Goal: Task Accomplishment & Management: Complete application form

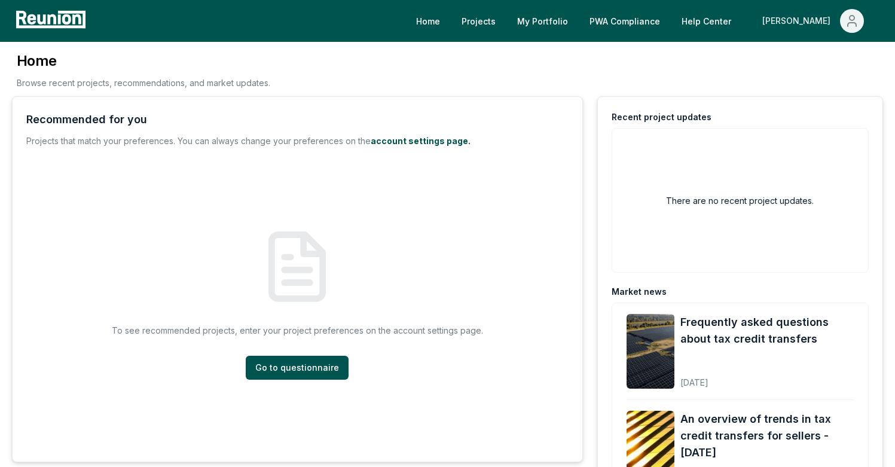
click at [799, 24] on div "[PERSON_NAME]" at bounding box center [799, 21] width 73 height 24
click at [810, 56] on div "Admin Portal" at bounding box center [826, 63] width 115 height 33
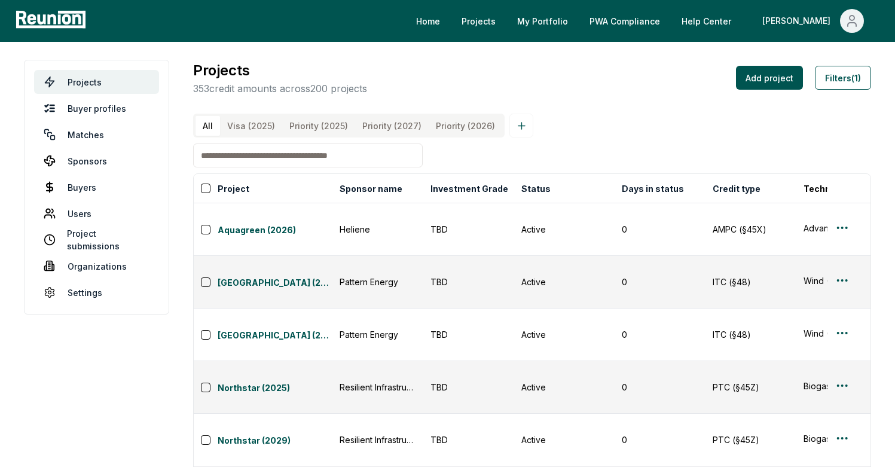
click at [203, 167] on input at bounding box center [308, 156] width 230 height 24
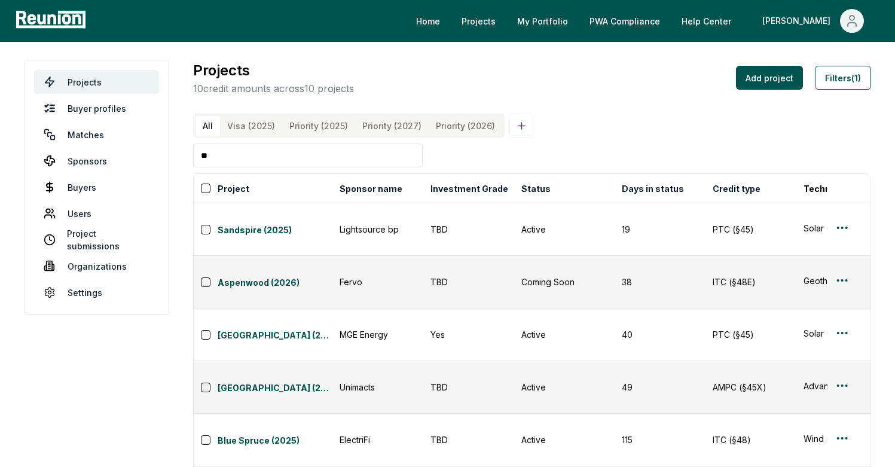
type input "*"
